Goal: Task Accomplishment & Management: Use online tool/utility

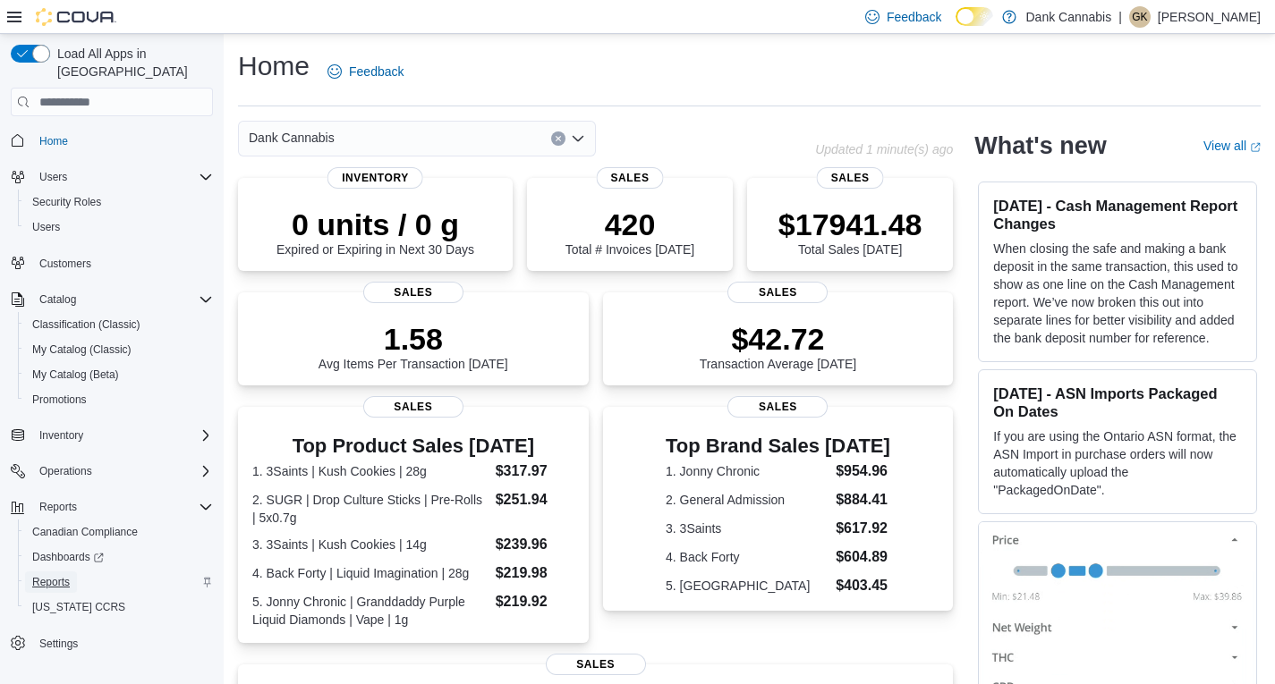
click at [47, 575] on span "Reports" at bounding box center [51, 582] width 38 height 14
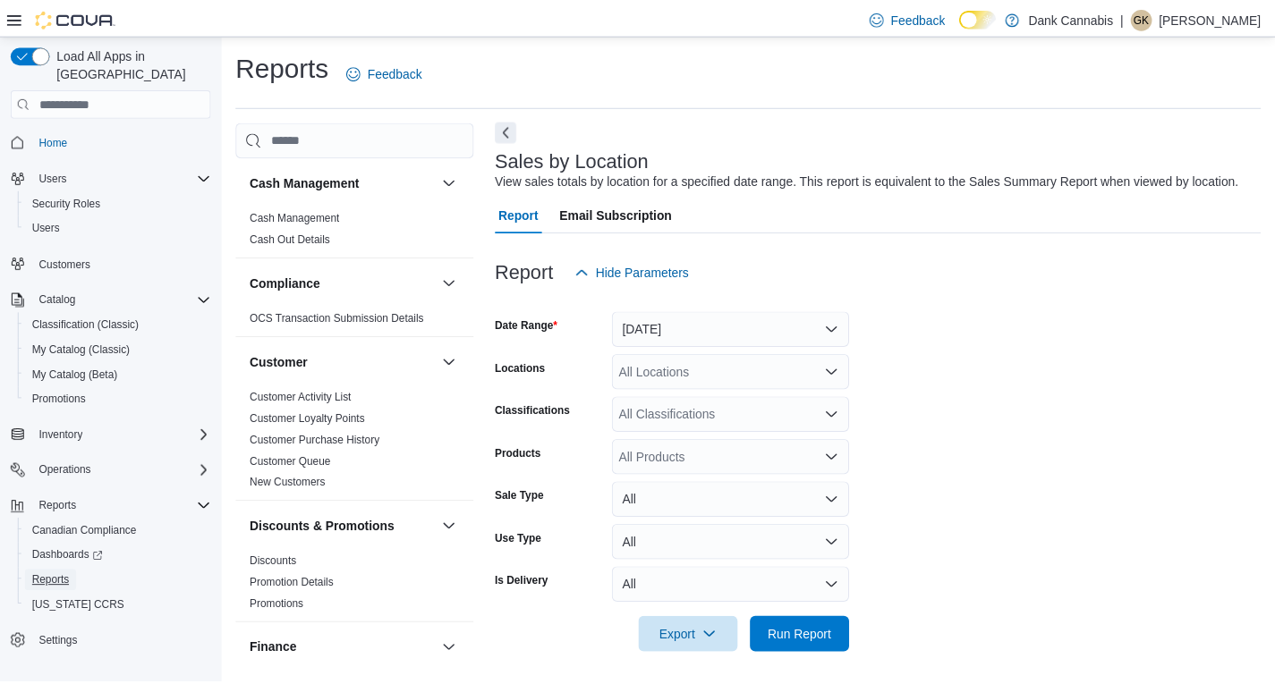
scroll to position [6, 0]
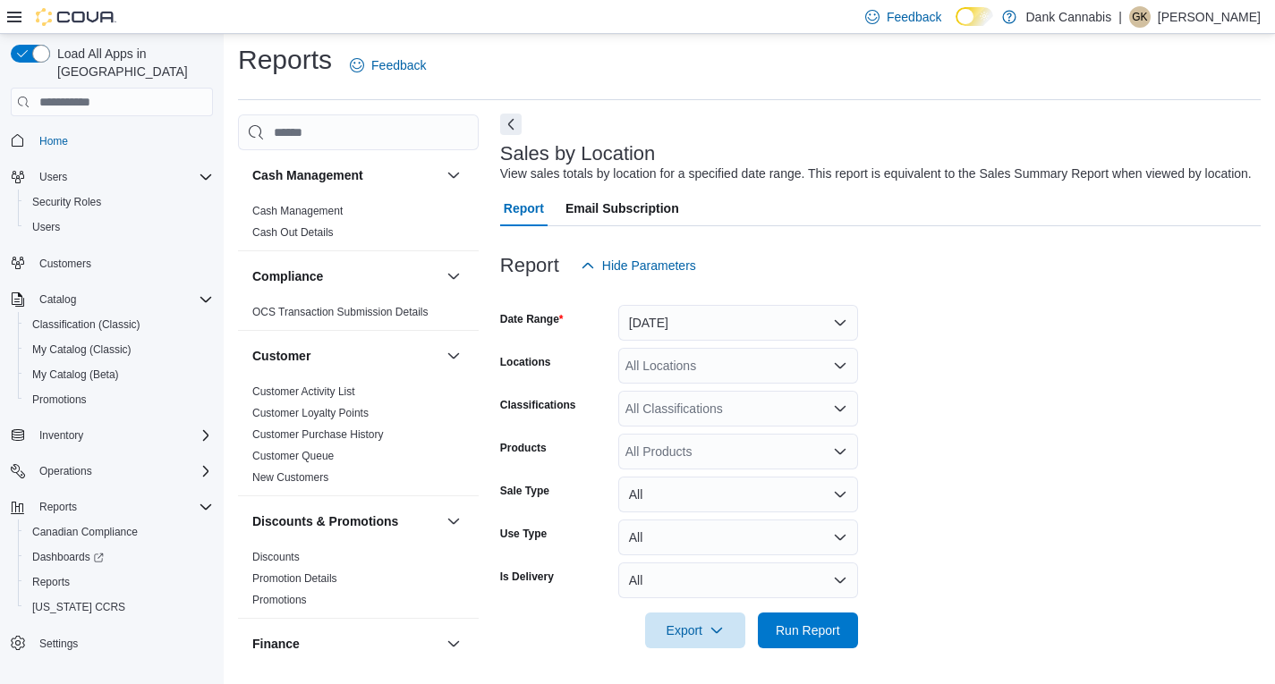
click at [509, 118] on button "Next" at bounding box center [510, 124] width 21 height 21
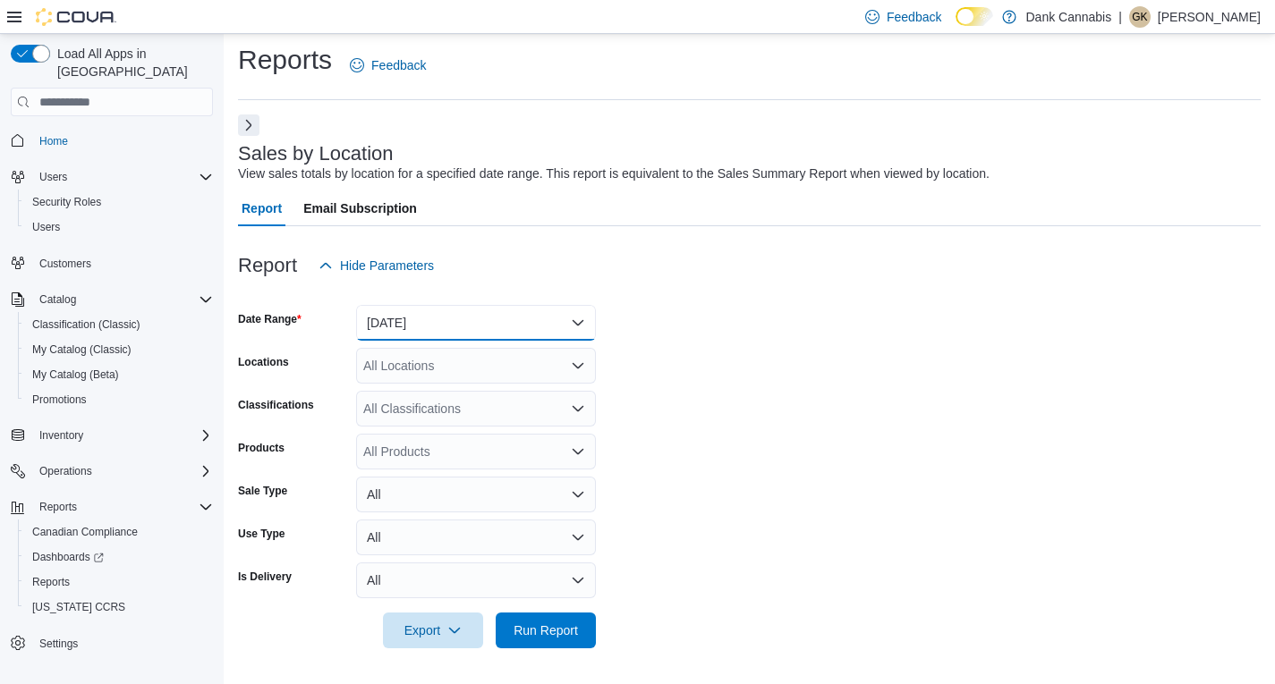
click at [431, 327] on button "[DATE]" at bounding box center [476, 323] width 240 height 36
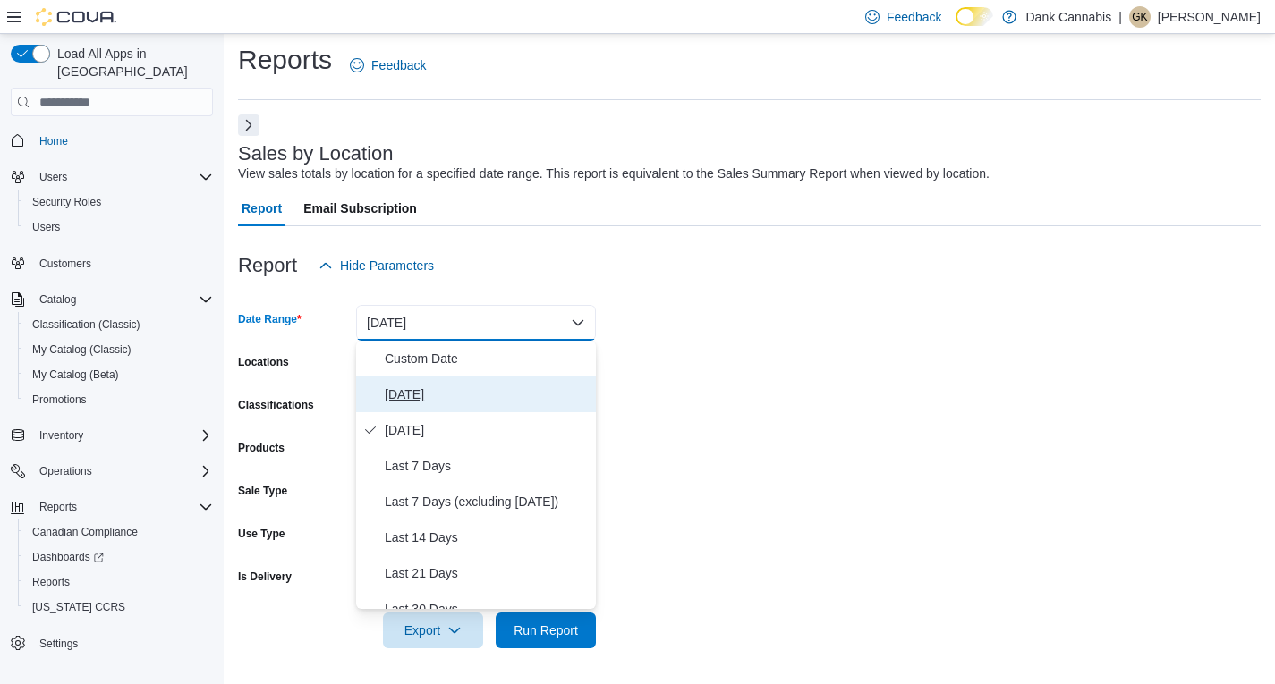
click at [400, 399] on span "[DATE]" at bounding box center [487, 394] width 204 height 21
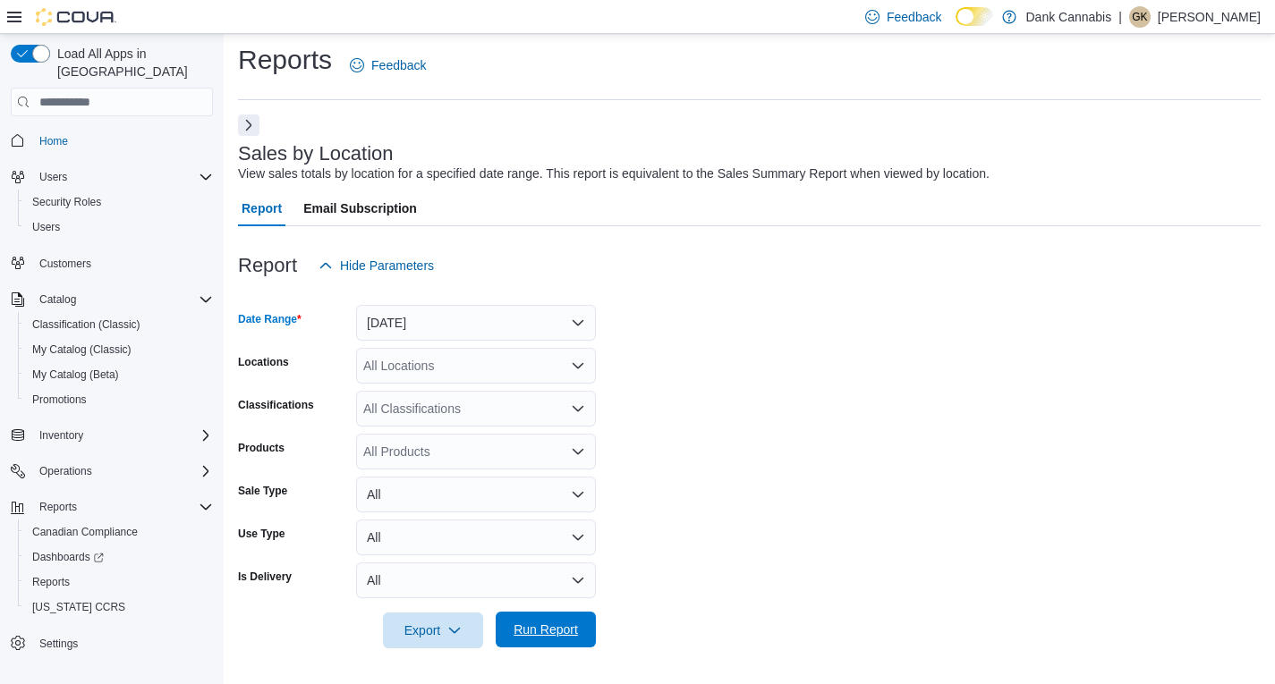
click at [554, 624] on span "Run Report" at bounding box center [546, 630] width 64 height 18
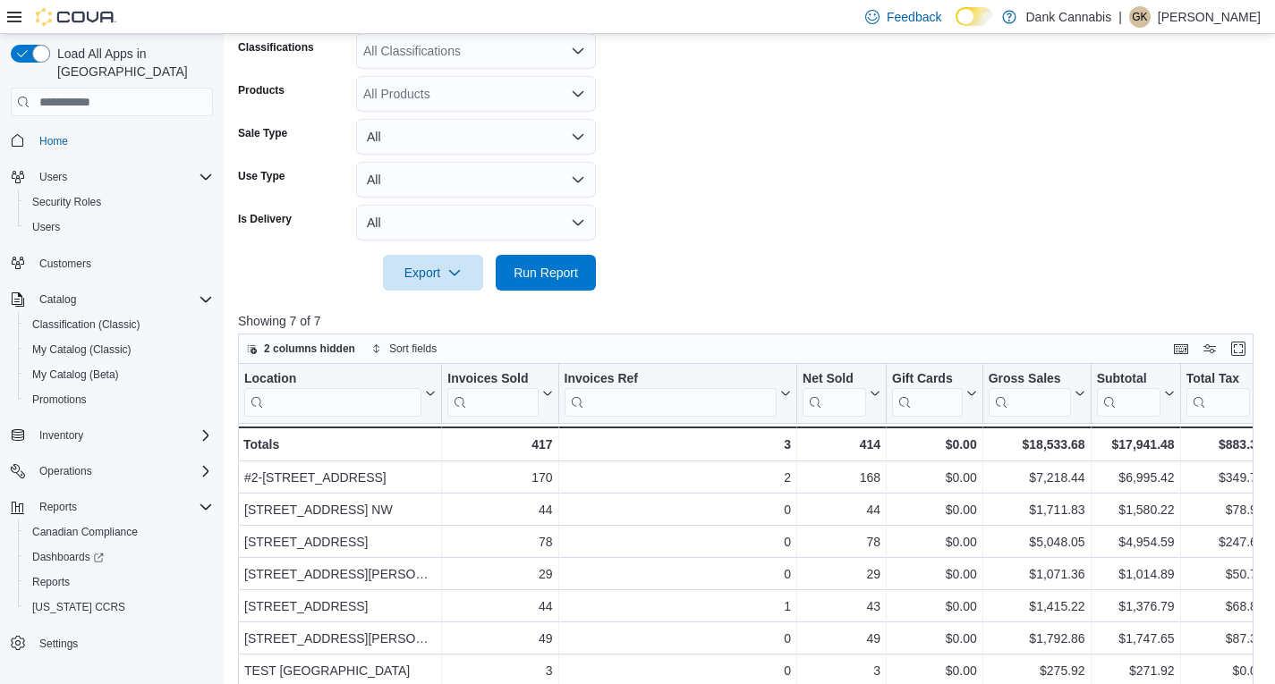
scroll to position [454, 0]
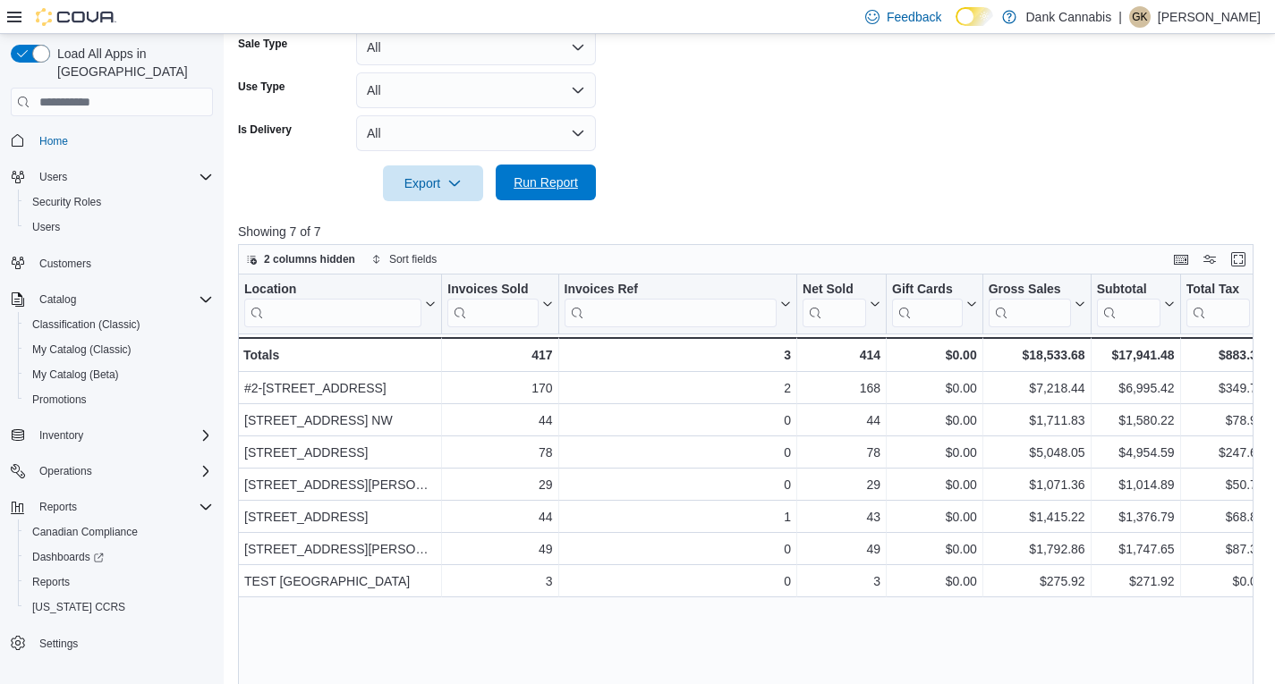
click at [560, 186] on span "Run Report" at bounding box center [546, 183] width 64 height 18
click at [563, 174] on span "Run Report" at bounding box center [546, 183] width 64 height 18
click at [565, 188] on span "Run Report" at bounding box center [546, 183] width 64 height 18
